Goal: Task Accomplishment & Management: Complete application form

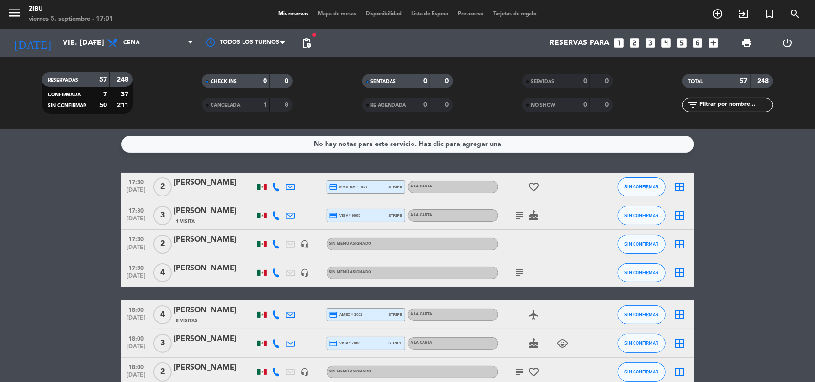
click at [636, 46] on icon "looks_two" at bounding box center [635, 43] width 12 height 12
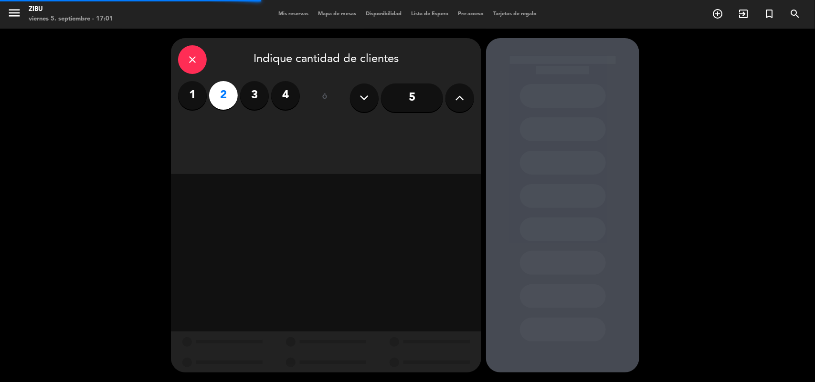
click at [430, 127] on div "close Indique cantidad de clientes 1 2 3 4 ó 5" at bounding box center [326, 106] width 310 height 136
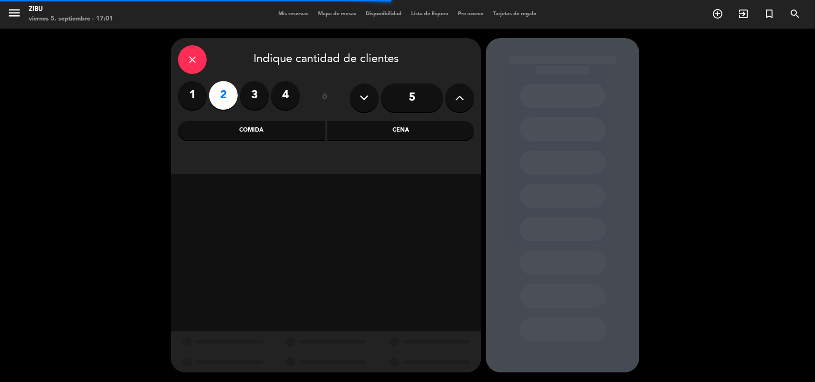
click at [430, 127] on div "Cena" at bounding box center [401, 130] width 147 height 19
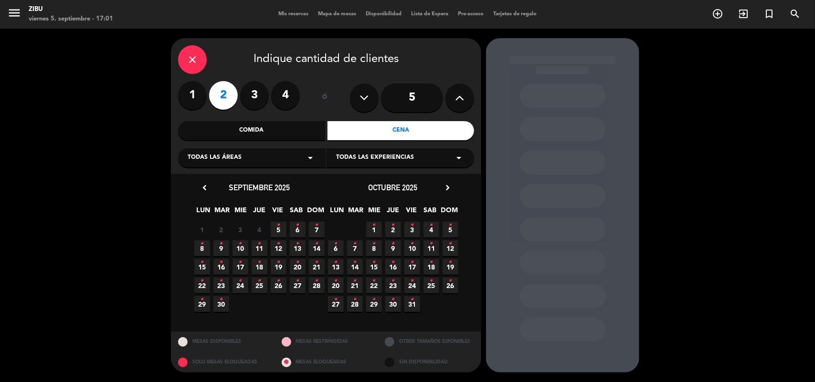
click at [279, 230] on icon "•" at bounding box center [278, 225] width 3 height 15
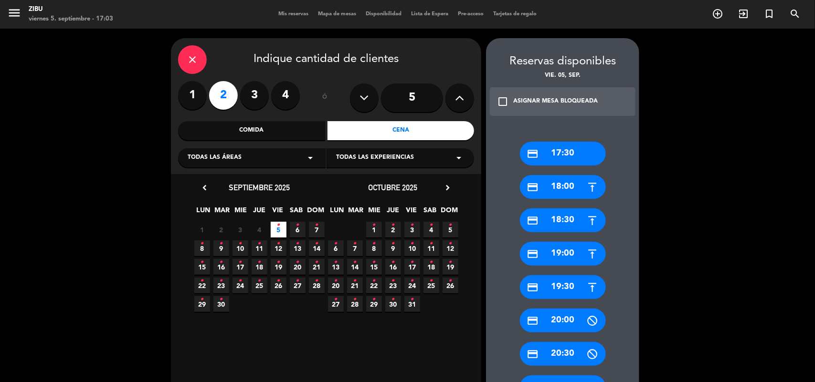
click at [570, 250] on div "credit_card 19:00" at bounding box center [563, 254] width 86 height 24
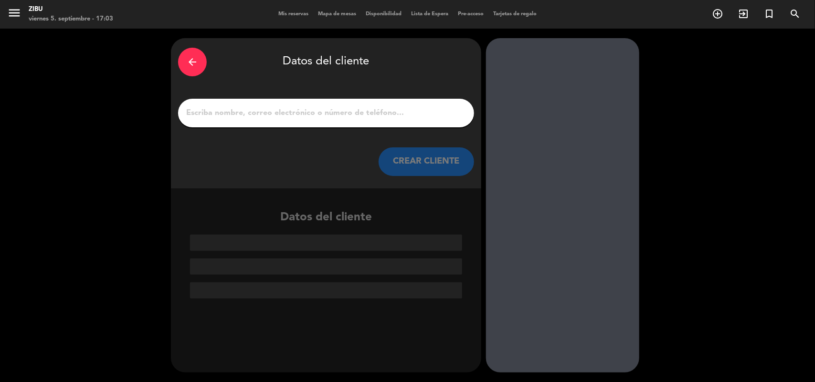
click at [437, 120] on div at bounding box center [326, 113] width 296 height 29
click at [440, 108] on input "1" at bounding box center [326, 112] width 282 height 13
click at [411, 127] on div "arrow_back Datos del cliente CREAR CLIENTE" at bounding box center [326, 113] width 310 height 150
click at [412, 127] on div at bounding box center [326, 113] width 296 height 29
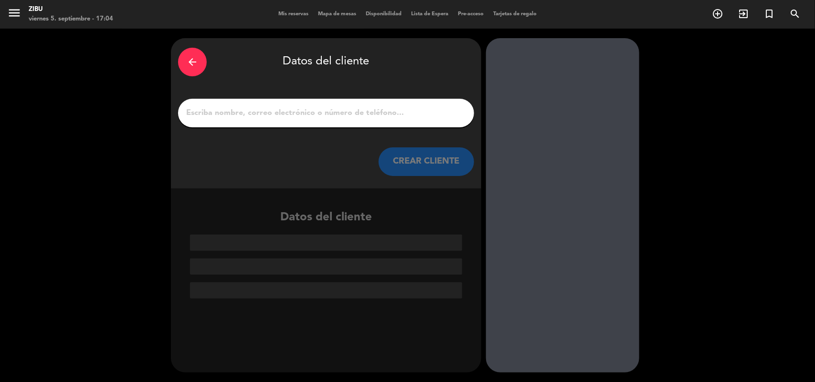
click at [413, 123] on div at bounding box center [326, 113] width 296 height 29
click at [415, 116] on input "1" at bounding box center [326, 112] width 282 height 13
paste input "Antonio Vargas"
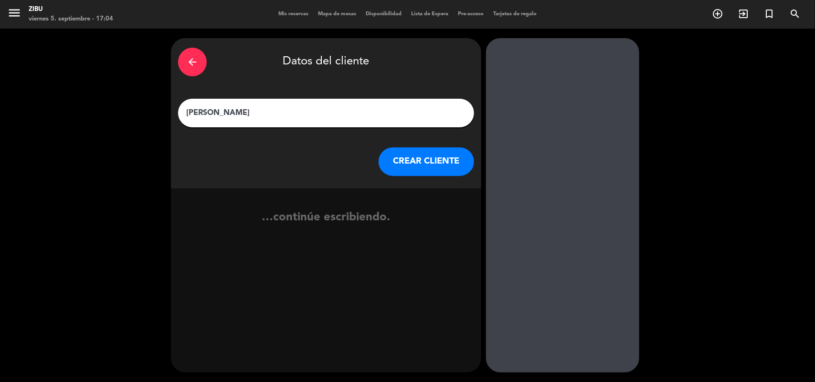
type input "Antonio Vargas"
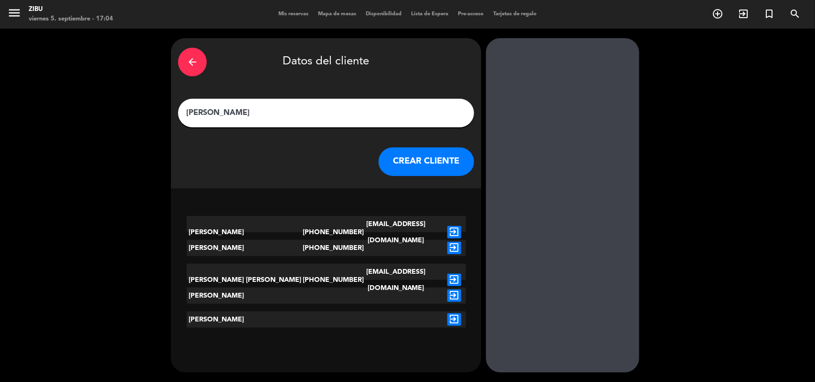
click at [424, 203] on div "Antonio Vargas Reyna +525536778705 antonio.vargasr25@gmail.com exit_to_app Anto…" at bounding box center [326, 258] width 310 height 139
click at [431, 168] on button "CREAR CLIENTE" at bounding box center [426, 162] width 95 height 29
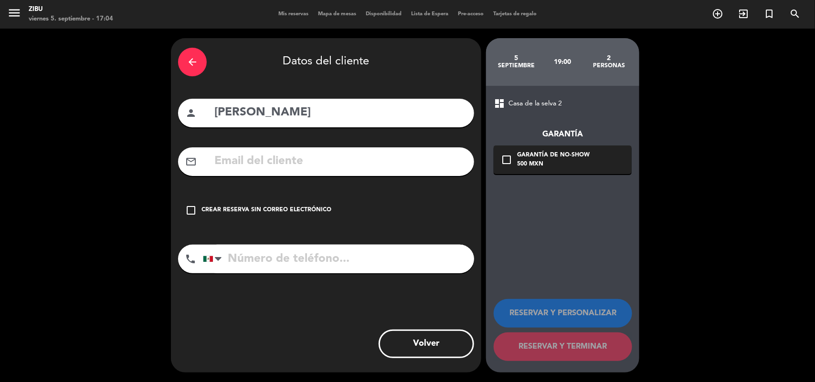
click at [290, 213] on div "Crear reserva sin correo electrónico" at bounding box center [266, 211] width 130 height 10
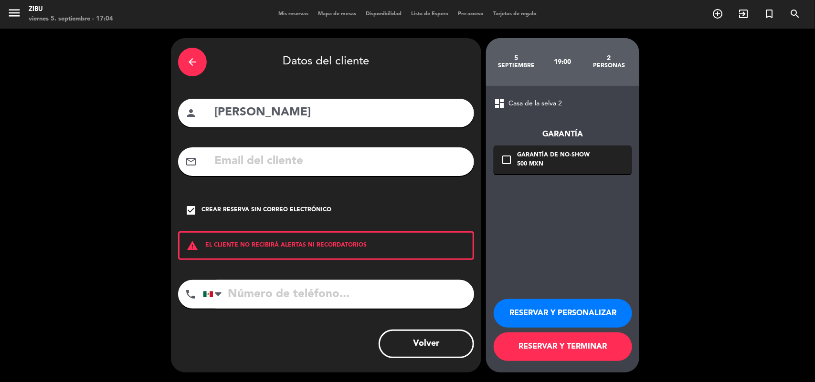
click at [267, 286] on input "tel" at bounding box center [338, 294] width 271 height 29
paste input "744 459 3727"
type input "744 459 3727"
click at [562, 314] on button "RESERVAR Y PERSONALIZAR" at bounding box center [563, 313] width 138 height 29
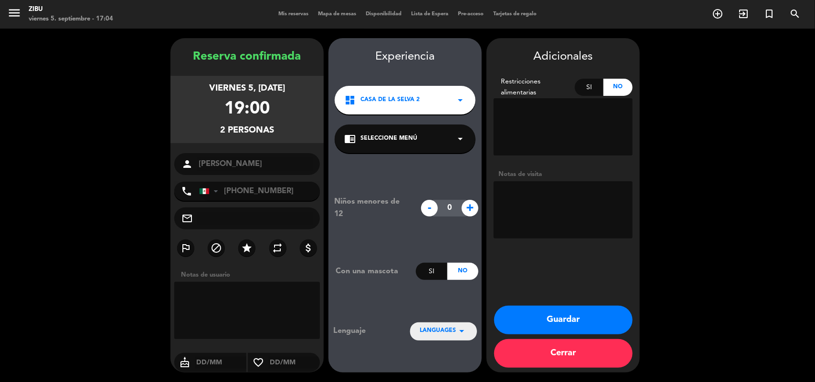
click at [529, 203] on textarea at bounding box center [563, 209] width 139 height 57
type textarea "Aniversario"
click at [562, 305] on div "Adicionales Restricciones alimentarias Si No Notas de visita Guardar Cerrar" at bounding box center [563, 205] width 153 height 335
click at [560, 311] on button "Guardar" at bounding box center [563, 320] width 138 height 29
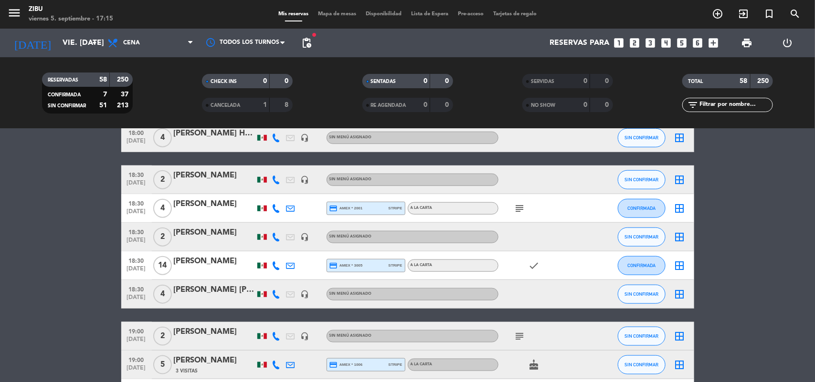
scroll to position [406, 0]
click at [279, 268] on icon at bounding box center [276, 266] width 9 height 9
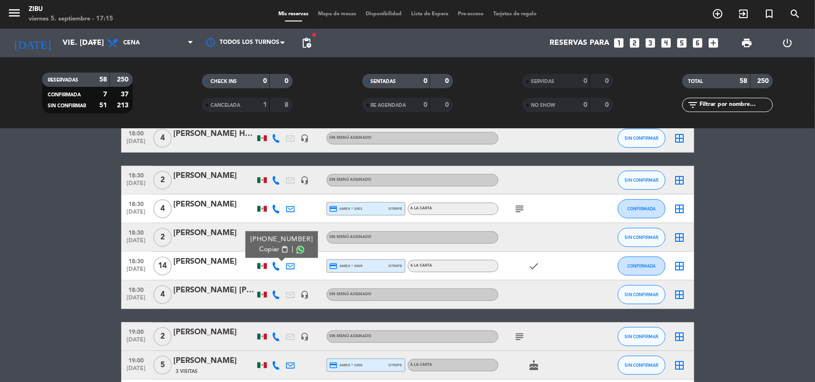
click at [293, 264] on icon at bounding box center [290, 266] width 9 height 9
click at [519, 209] on icon "subject" at bounding box center [519, 208] width 11 height 11
click at [121, 287] on div "18:30 sep. 5" at bounding box center [136, 295] width 31 height 28
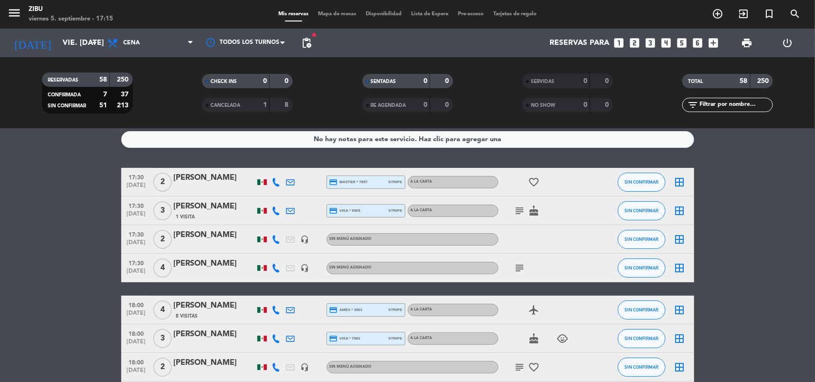
scroll to position [0, 0]
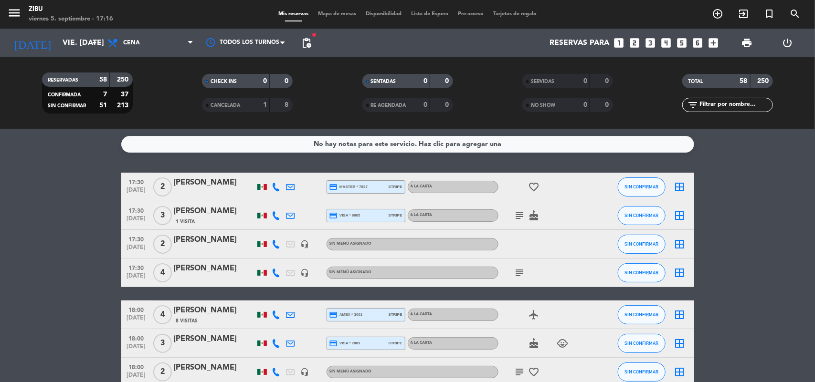
click at [650, 43] on icon "looks_3" at bounding box center [651, 43] width 12 height 12
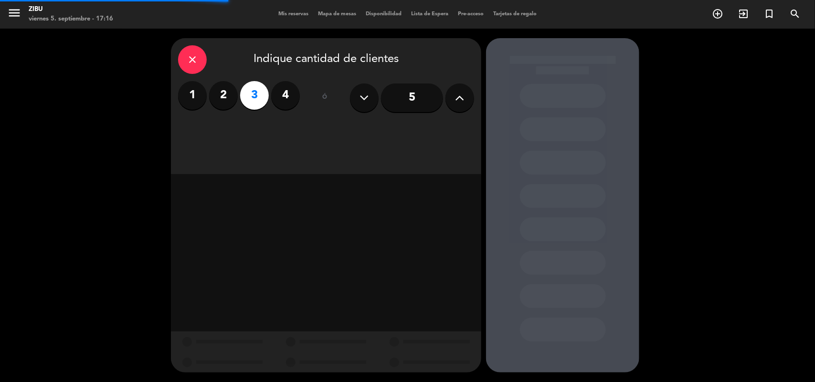
click at [430, 137] on div "close Indique cantidad de clientes 1 2 3 4 ó 5" at bounding box center [326, 106] width 310 height 136
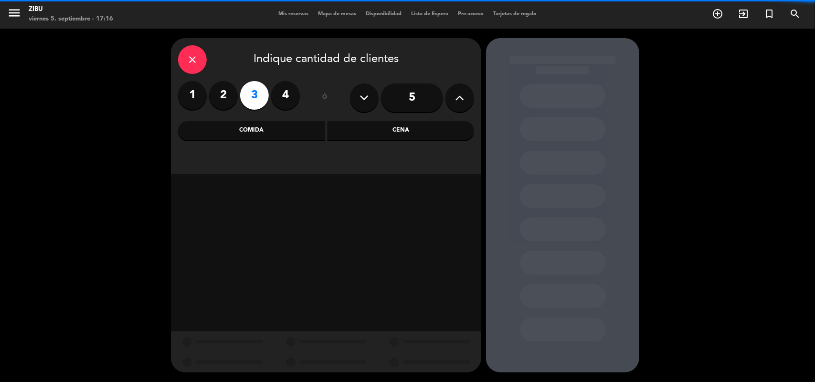
click at [430, 133] on div "Cena" at bounding box center [401, 130] width 147 height 19
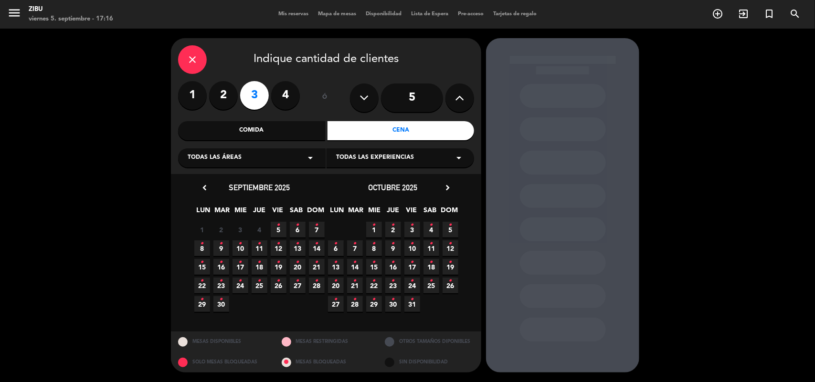
click at [297, 231] on icon "•" at bounding box center [297, 225] width 3 height 15
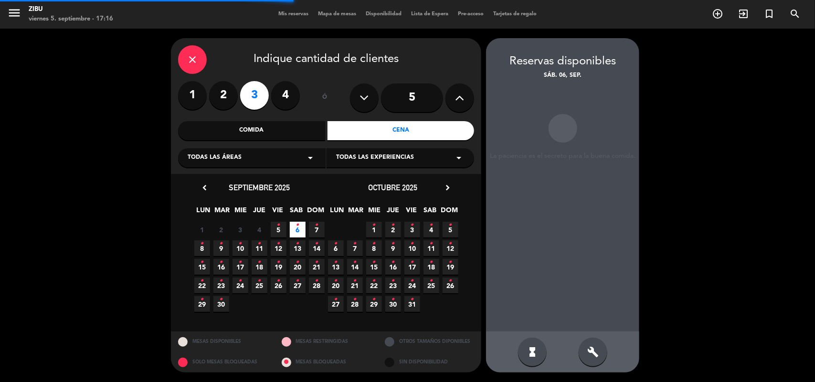
click at [279, 230] on icon "•" at bounding box center [278, 225] width 3 height 15
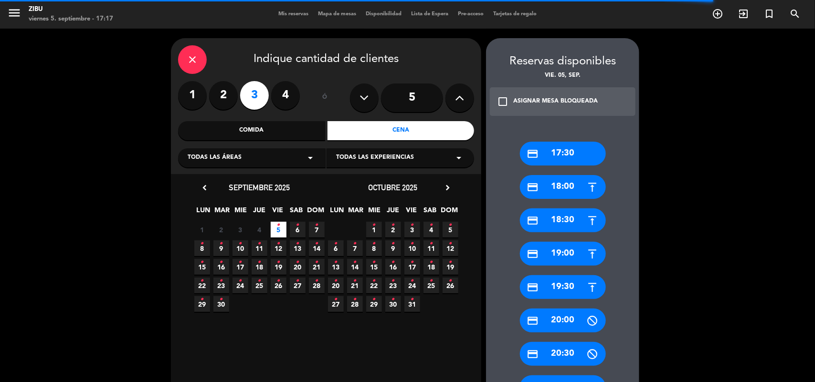
click at [620, 325] on div "credit_card 17:30 credit_card 18:00 credit_card 18:30 credit_card 19:00 credit_…" at bounding box center [562, 350] width 153 height 454
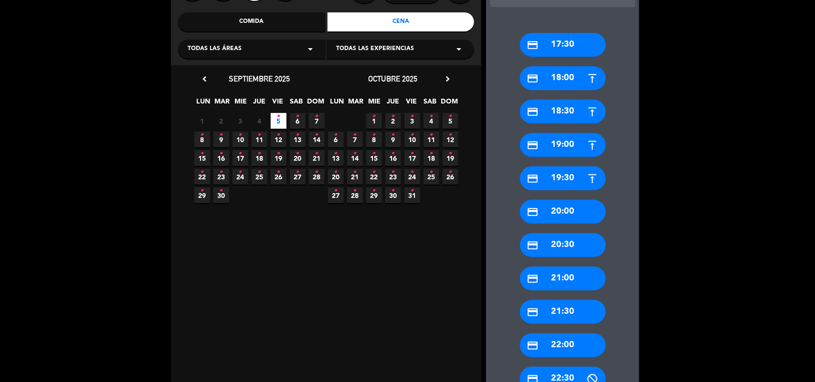
scroll to position [119, 0]
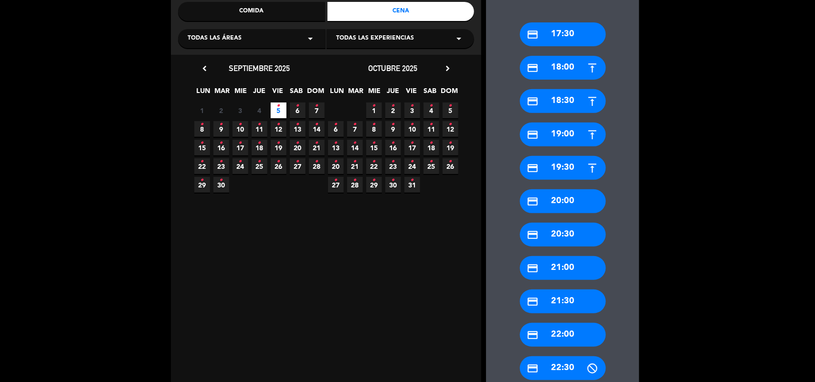
click at [570, 357] on div "credit_card 22:30" at bounding box center [563, 369] width 86 height 24
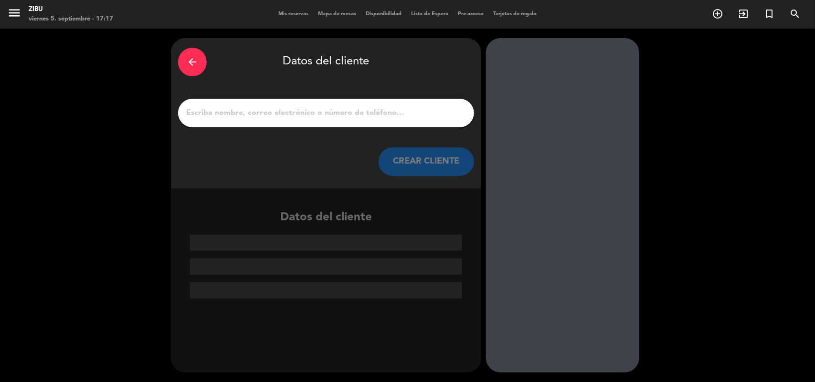
click at [447, 122] on div at bounding box center [326, 113] width 296 height 29
click at [445, 111] on input "1" at bounding box center [326, 112] width 282 height 13
paste input "Silvana Sotelo"
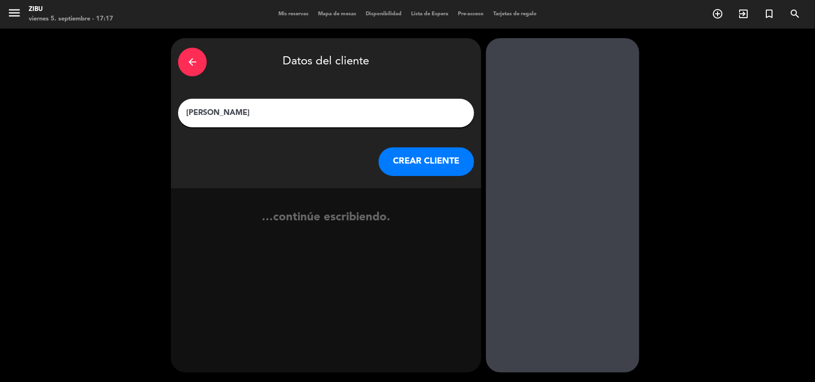
type input "Silvana Sotelo"
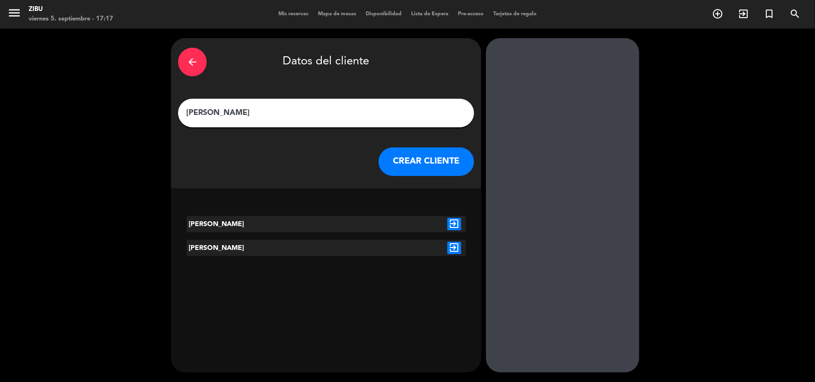
click at [444, 176] on button "CREAR CLIENTE" at bounding box center [426, 162] width 95 height 29
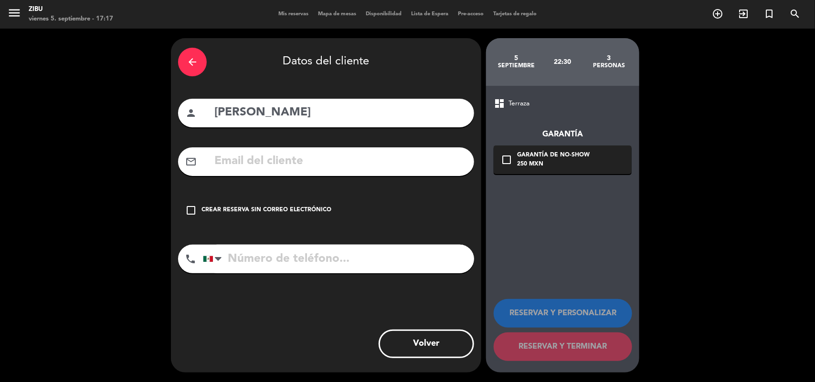
click at [281, 220] on div "check_box_outline_blank Crear reserva sin correo electrónico" at bounding box center [326, 210] width 296 height 29
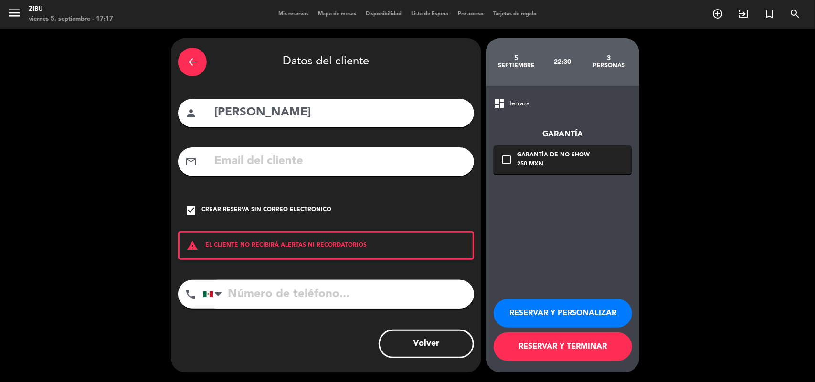
click at [261, 301] on input "tel" at bounding box center [338, 294] width 271 height 29
paste input "222 124 0868"
type input "222 124 0868"
click at [528, 311] on button "RESERVAR Y PERSONALIZAR" at bounding box center [563, 313] width 138 height 29
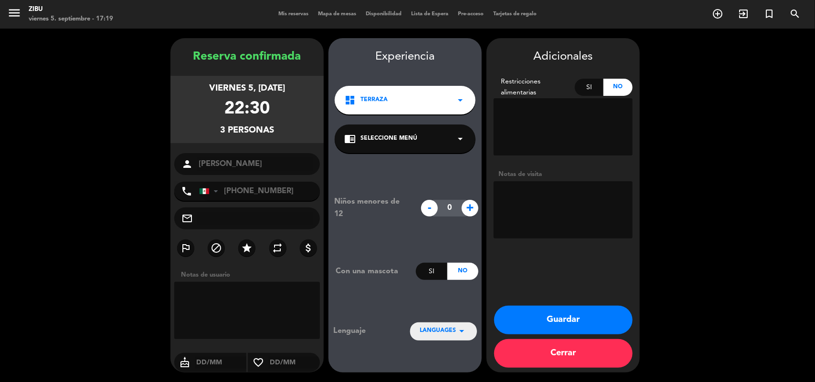
click at [554, 325] on button "Guardar" at bounding box center [563, 320] width 138 height 29
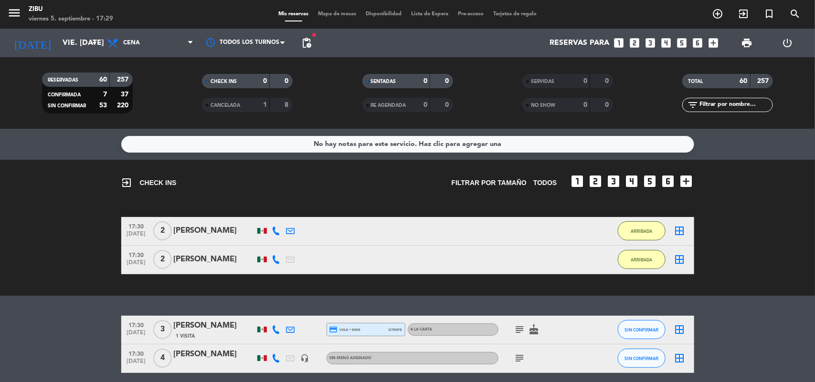
click at [40, 220] on bookings-row "17:30 sep. 5 2 Armando Imbert Vélez 1:04 H / 10:44 H sms ARRIBADA border_all 17…" at bounding box center [407, 245] width 815 height 57
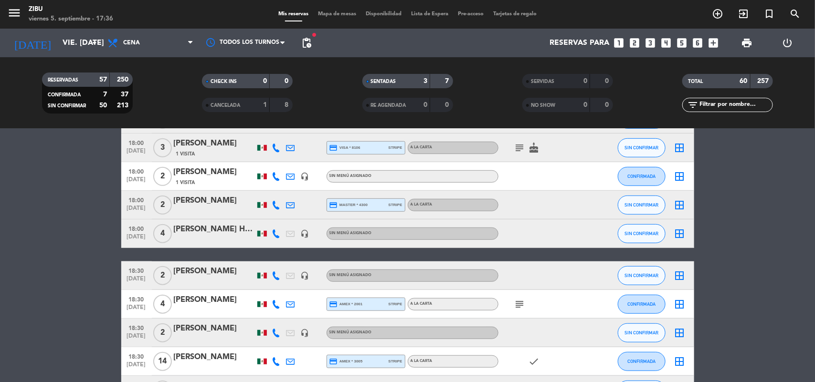
scroll to position [334, 0]
